Goal: Check status: Check status

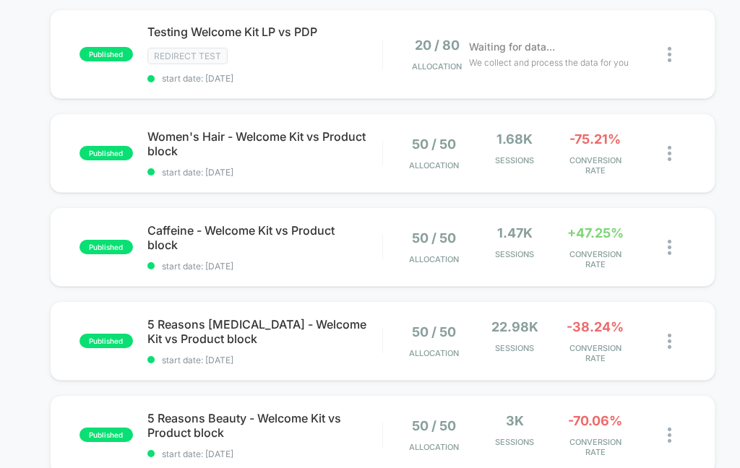
scroll to position [159, 0]
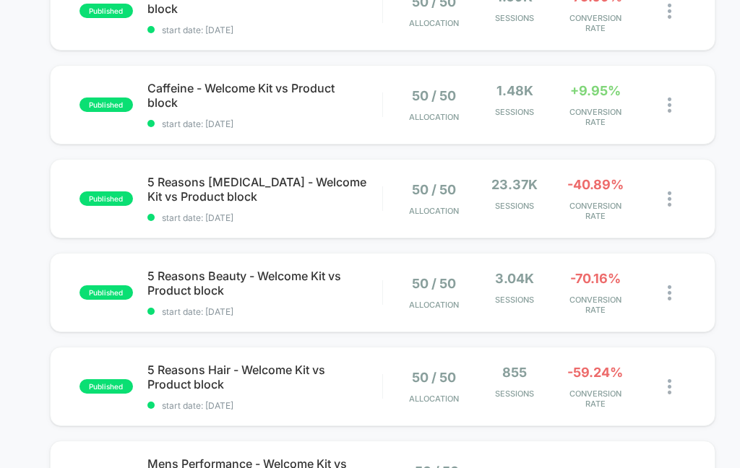
scroll to position [301, 0]
click at [568, 195] on div "-40.89% CONVERSION RATE" at bounding box center [594, 198] width 73 height 44
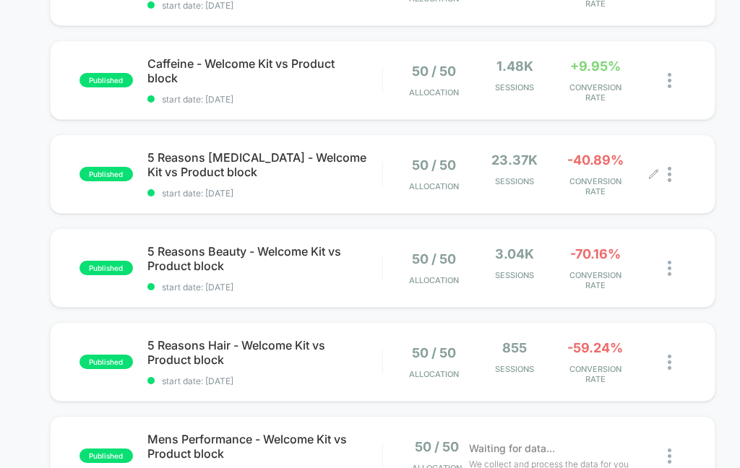
scroll to position [325, 0]
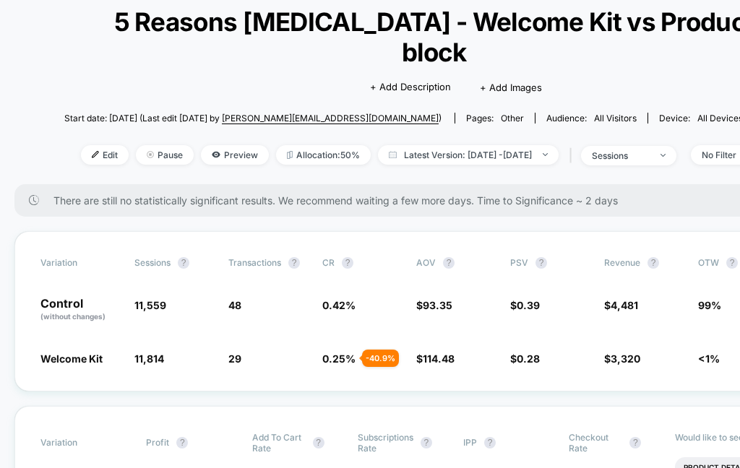
scroll to position [91, 0]
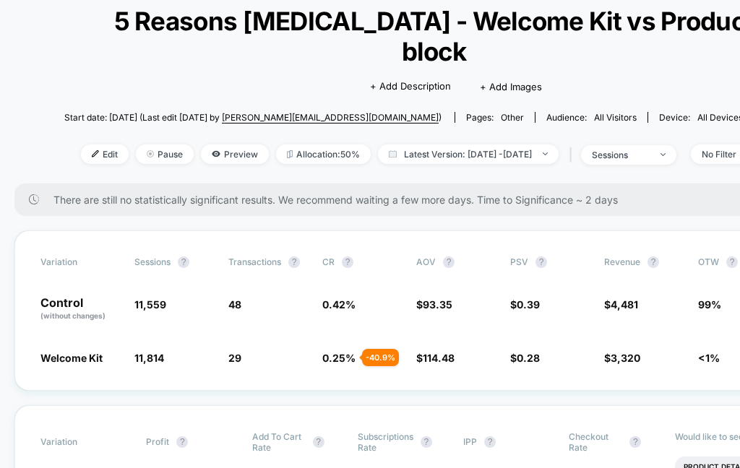
click at [535, 144] on span "Latest Version: [DATE] - [DATE]" at bounding box center [468, 154] width 181 height 20
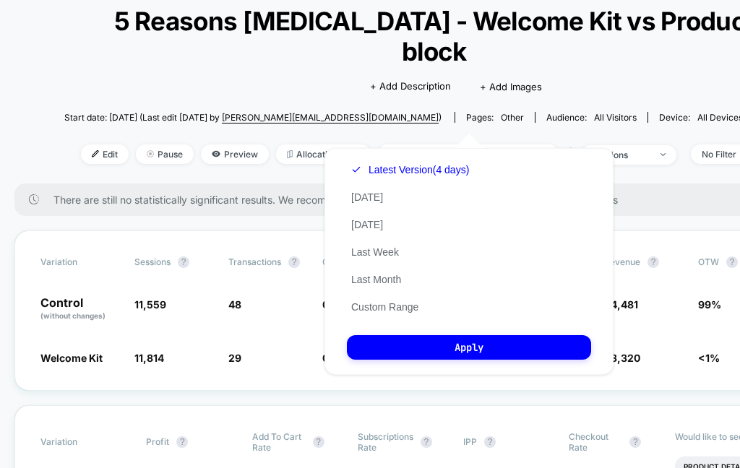
click at [513, 298] on div "Latest Version (4 days) [DATE] [DATE] Last Week Last Month Custom Range Apply" at bounding box center [468, 261] width 289 height 227
click at [412, 301] on button "Custom Range" at bounding box center [385, 307] width 76 height 13
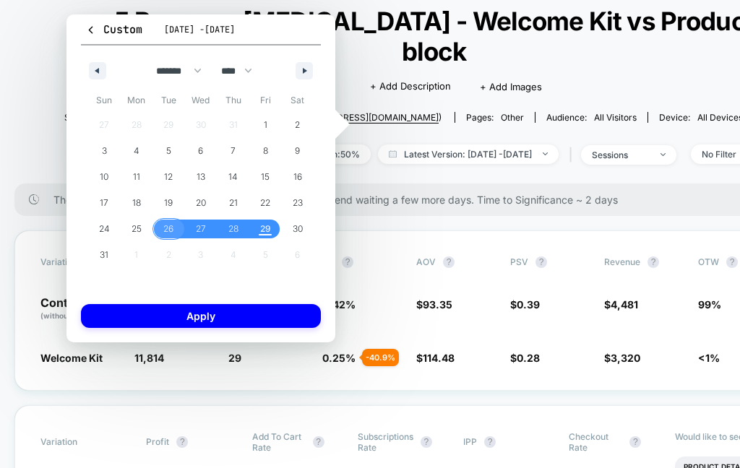
click at [174, 240] on button "26" at bounding box center [168, 229] width 33 height 26
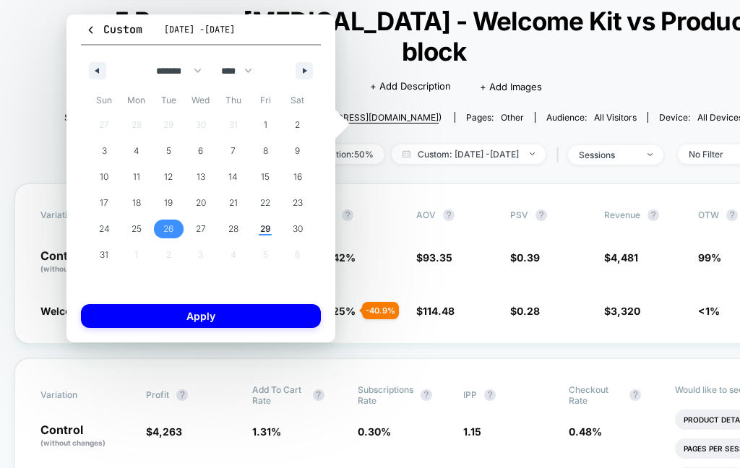
click at [256, 231] on span "29" at bounding box center [265, 229] width 33 height 19
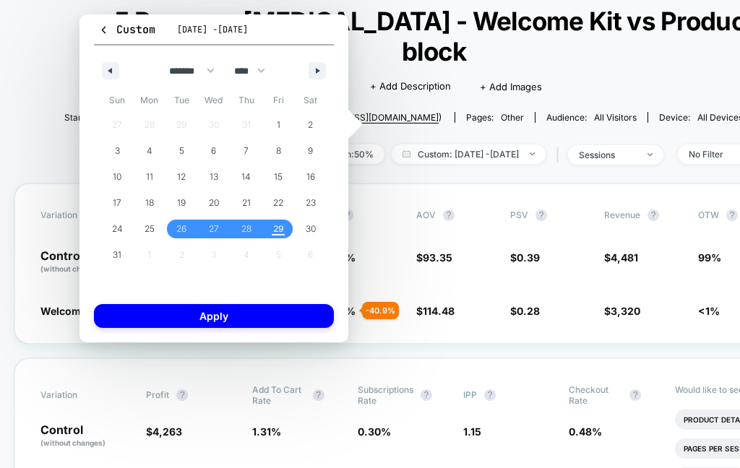
click at [238, 227] on span "28" at bounding box center [246, 229] width 33 height 19
click at [191, 230] on span "26" at bounding box center [181, 229] width 33 height 19
click at [265, 313] on button "Apply" at bounding box center [214, 316] width 240 height 24
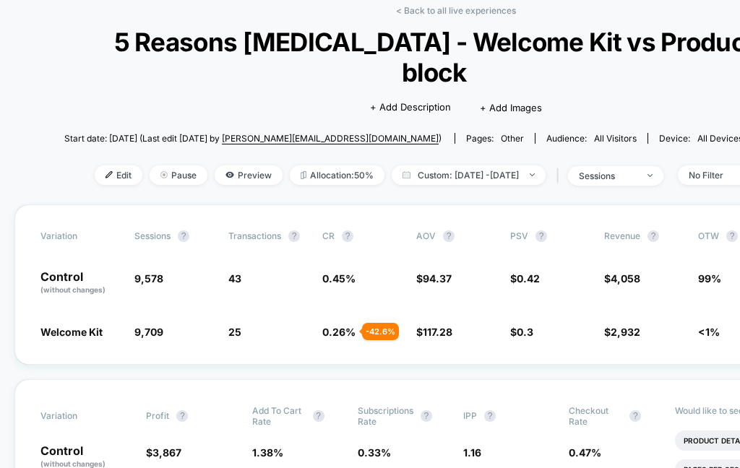
scroll to position [69, 0]
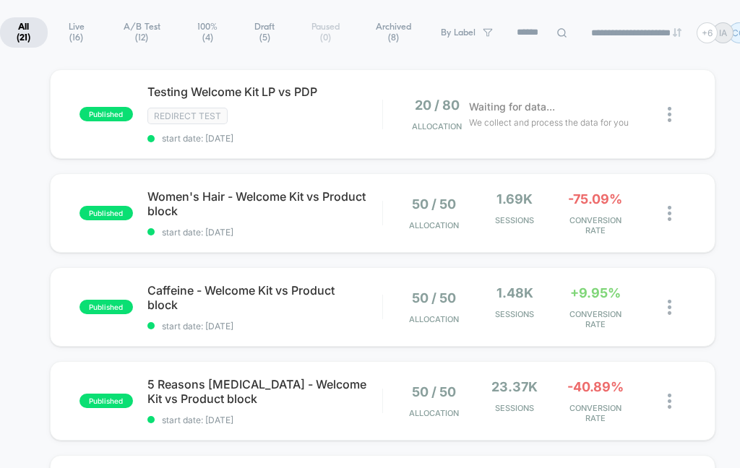
scroll to position [102, 0]
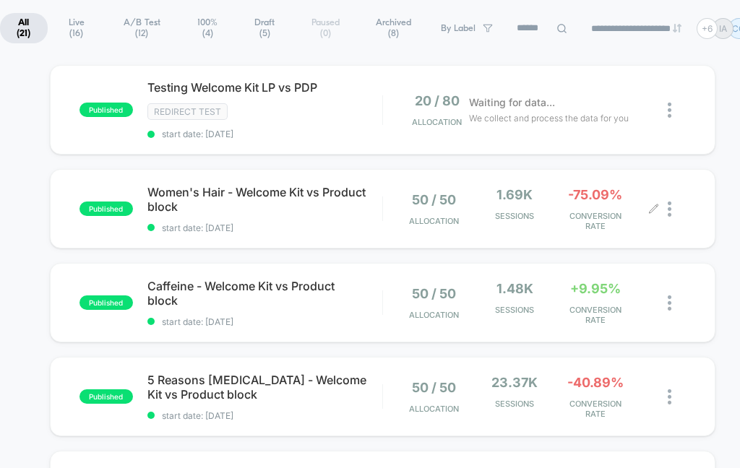
click at [513, 211] on div "1.69k Sessions" at bounding box center [514, 209] width 73 height 44
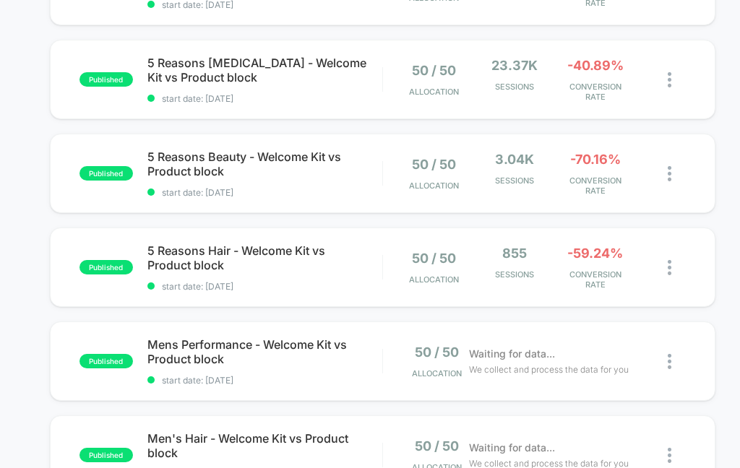
scroll to position [398, 0]
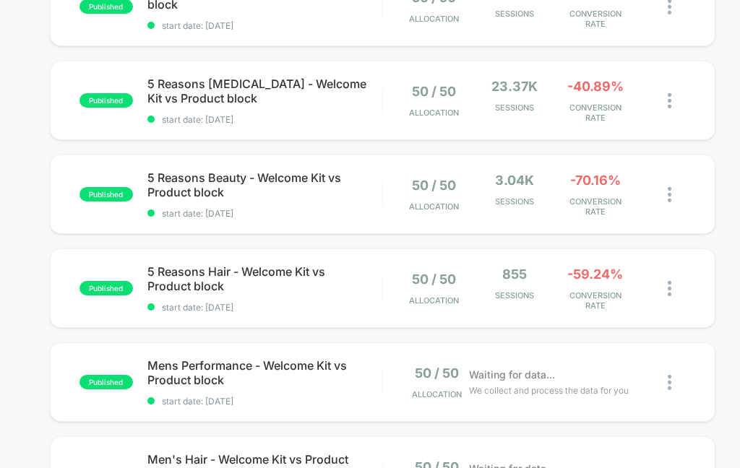
click at [257, 86] on span "5 Reasons [MEDICAL_DATA] - Welcome Kit vs Product block" at bounding box center [264, 91] width 235 height 29
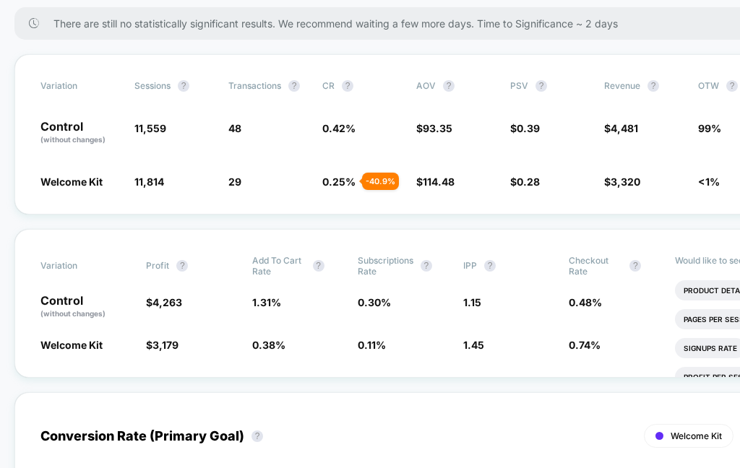
scroll to position [267, 0]
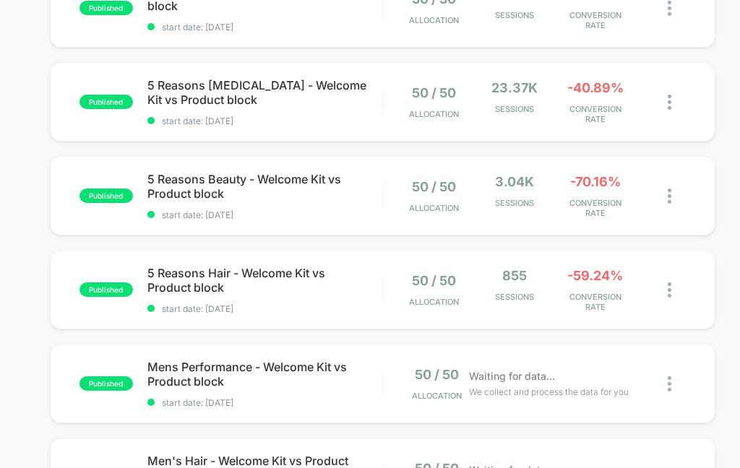
scroll to position [397, 0]
click at [527, 197] on div "3.04k Sessions" at bounding box center [514, 196] width 73 height 44
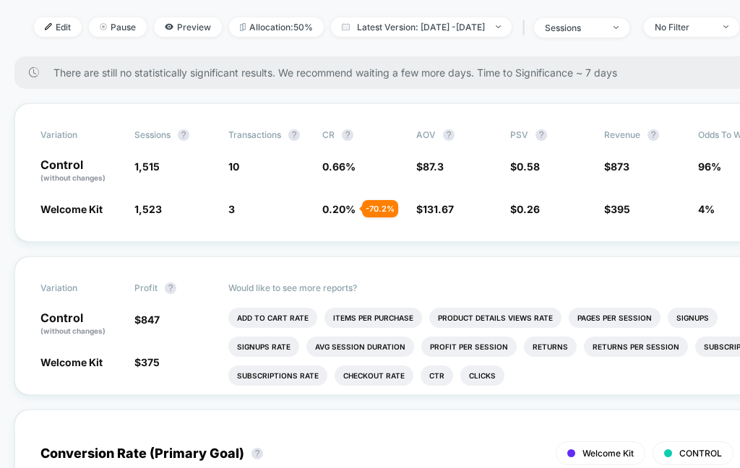
scroll to position [188, 0]
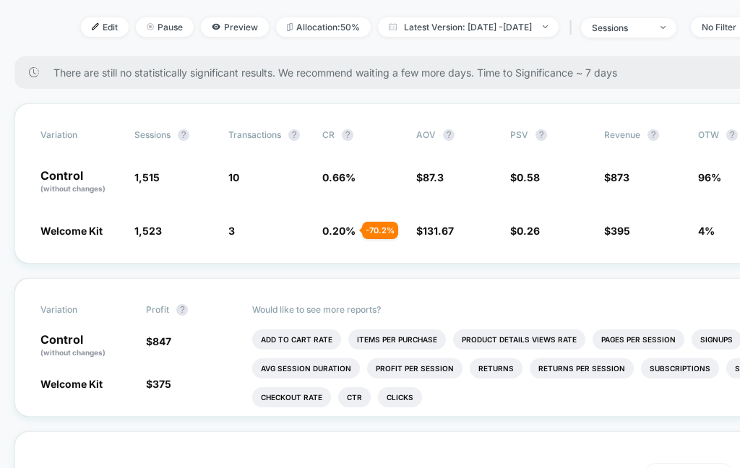
click at [548, 25] on img at bounding box center [545, 26] width 5 height 3
select select "*"
select select "****"
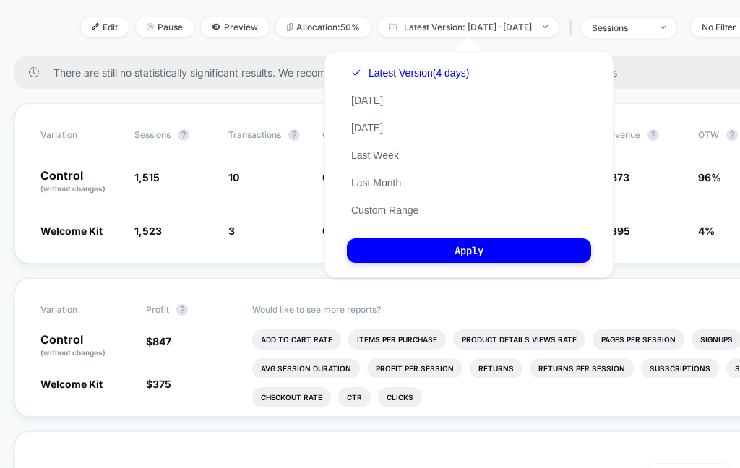
click at [461, 209] on div "Latest Version (4 days) Today Yesterday Last Week Last Month Custom Range" at bounding box center [410, 141] width 126 height 165
click at [423, 207] on button "Custom Range" at bounding box center [385, 210] width 76 height 13
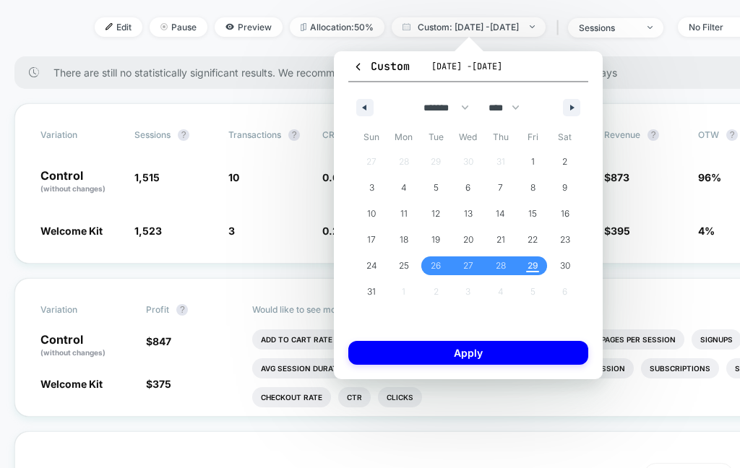
click at [431, 264] on span "26" at bounding box center [436, 266] width 10 height 26
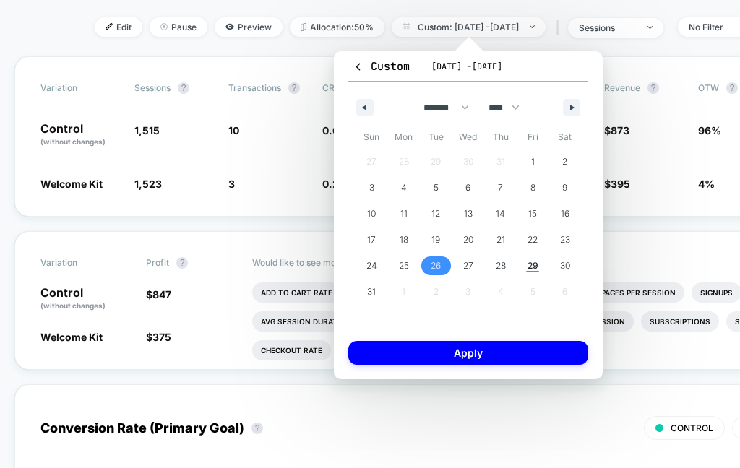
click at [503, 261] on span "28" at bounding box center [501, 266] width 10 height 26
click at [511, 351] on button "Apply" at bounding box center [468, 353] width 240 height 24
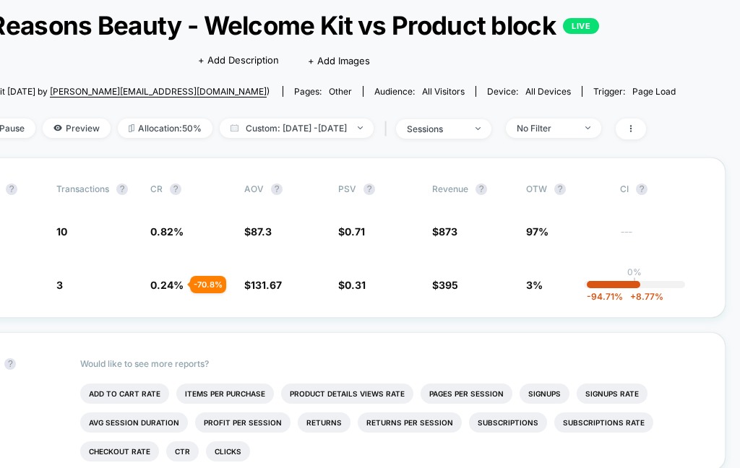
scroll to position [88, 172]
